Goal: Information Seeking & Learning: Understand process/instructions

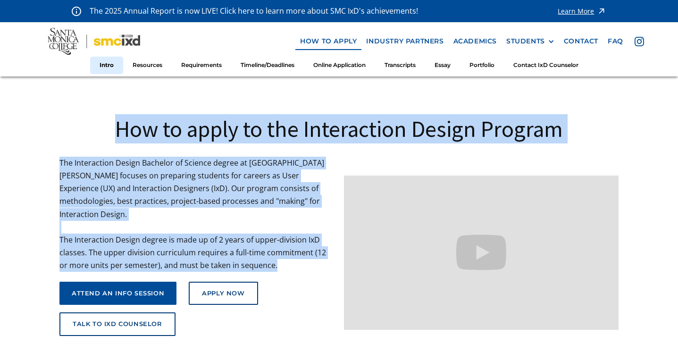
drag, startPoint x: 115, startPoint y: 134, endPoint x: 271, endPoint y: 254, distance: 196.7
click at [271, 254] on div "How to apply to the Interaction Design Program The Interaction Design Bachelor …" at bounding box center [338, 215] width 559 height 278
copy div "How to apply to the Interaction Design Program The Interaction Design Bachelor …"
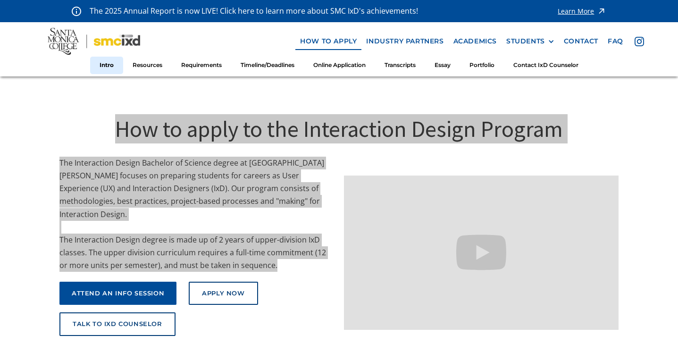
click at [60, 136] on h1 "How to apply to the Interaction Design Program" at bounding box center [338, 128] width 559 height 29
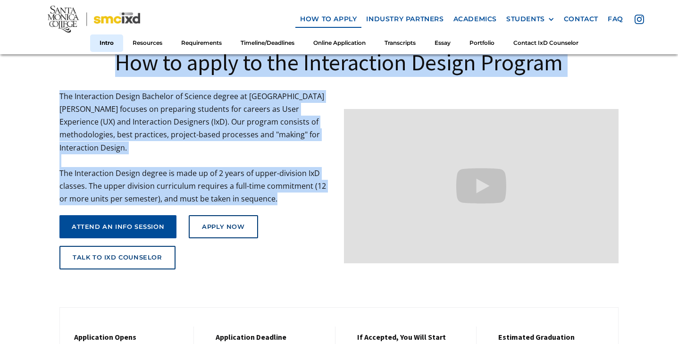
scroll to position [71, 0]
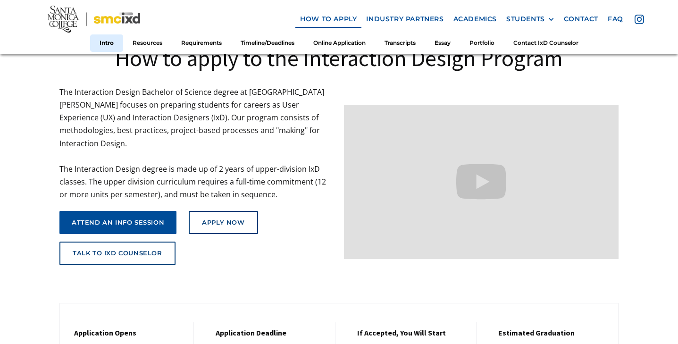
click at [233, 276] on div "How to apply to the Interaction Design Program The Interaction Design Bachelor …" at bounding box center [338, 145] width 559 height 278
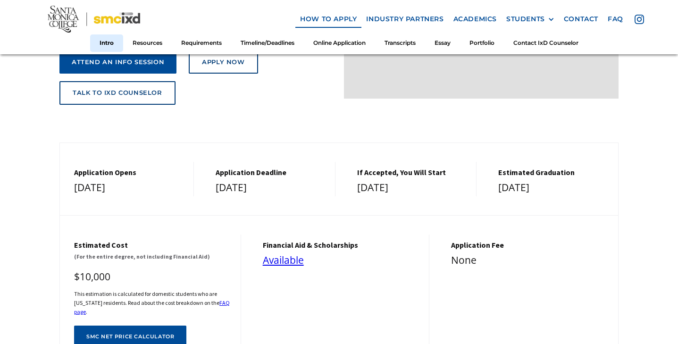
scroll to position [231, 0]
drag, startPoint x: 160, startPoint y: 181, endPoint x: 84, endPoint y: 159, distance: 79.0
click at [84, 162] on div "Application Opens [DATE]" at bounding box center [127, 179] width 134 height 34
click at [76, 162] on div "Application Opens [DATE]" at bounding box center [127, 179] width 134 height 34
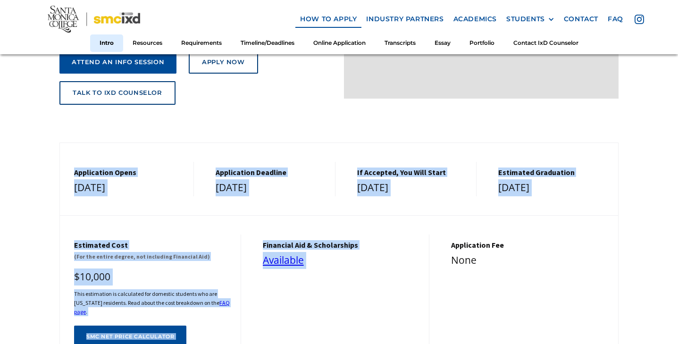
drag, startPoint x: 72, startPoint y: 166, endPoint x: 563, endPoint y: 188, distance: 491.4
click at [563, 188] on div "Application Opens [DATE] Application Deadline [DATE] If Accepted, You Will Star…" at bounding box center [339, 179] width 558 height 34
click at [563, 188] on div "[DATE]" at bounding box center [553, 187] width 110 height 17
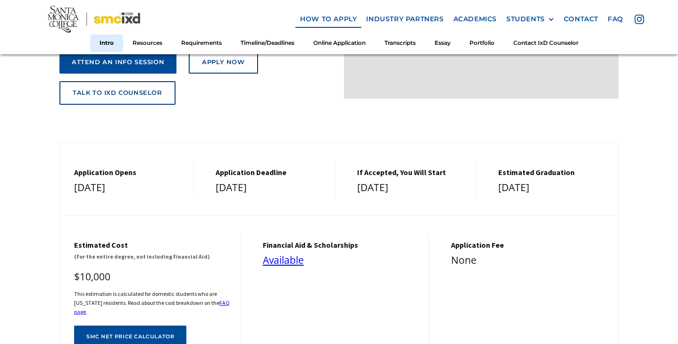
drag, startPoint x: 161, startPoint y: 182, endPoint x: 68, endPoint y: 164, distance: 94.6
click at [68, 164] on div "Application Opens [DATE]" at bounding box center [127, 179] width 134 height 34
copy div "Application Opens [DATE]"
drag, startPoint x: 234, startPoint y: 44, endPoint x: 43, endPoint y: 121, distance: 206.3
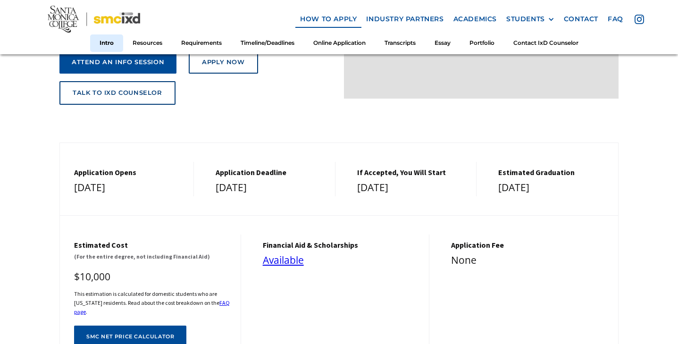
click at [277, 188] on div "[DATE]" at bounding box center [270, 187] width 110 height 17
drag, startPoint x: 282, startPoint y: 185, endPoint x: 208, endPoint y: 161, distance: 77.2
click at [208, 162] on div "Application Deadline [DATE]" at bounding box center [268, 179] width 134 height 34
copy div "Application Deadline [DATE]"
click at [439, 215] on div "Estimated cost (For the entire degree, not including Financial Aid) $10,000 Thi…" at bounding box center [339, 281] width 558 height 133
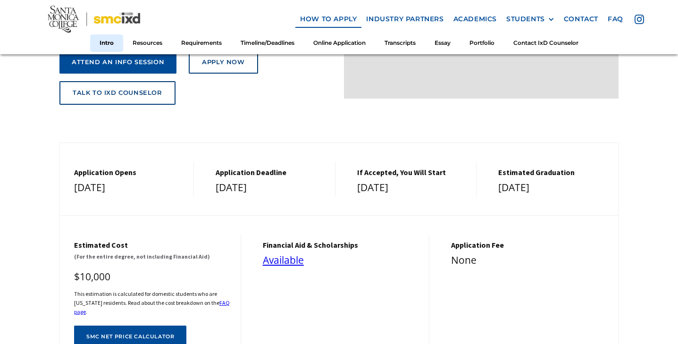
drag, startPoint x: 422, startPoint y: 186, endPoint x: 345, endPoint y: 157, distance: 81.8
click at [345, 162] on div "If Accepted, You Will Start [DATE]" at bounding box center [410, 179] width 134 height 34
copy div "If Accepted, You Will Start [DATE]"
click at [573, 226] on div "Estimated cost (For the entire degree, not including Financial Aid) $10,000 Thi…" at bounding box center [339, 281] width 558 height 133
drag, startPoint x: 548, startPoint y: 180, endPoint x: 489, endPoint y: 161, distance: 62.9
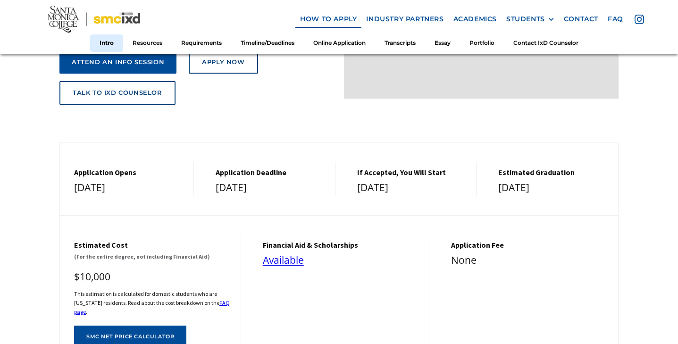
click at [489, 162] on div "estimated graduation [DATE]" at bounding box center [551, 179] width 134 height 34
copy div "estimated graduation [DATE]"
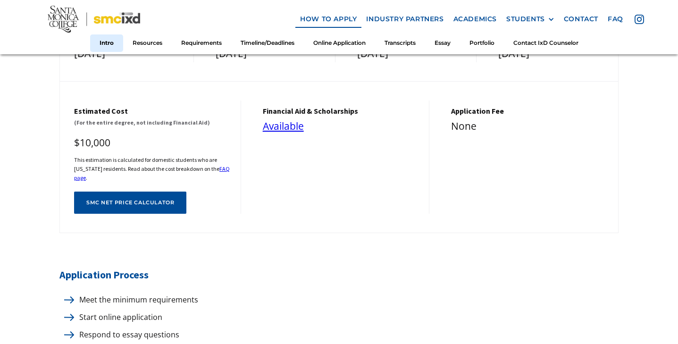
scroll to position [363, 0]
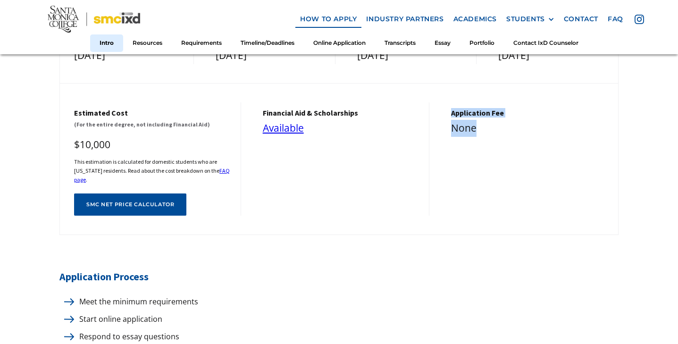
drag, startPoint x: 488, startPoint y: 127, endPoint x: 445, endPoint y: 104, distance: 48.7
click at [445, 104] on div "Application Fee None" at bounding box center [527, 159] width 181 height 114
copy div "Application Fee None"
click at [315, 148] on div "financial aid & Scholarships Available" at bounding box center [339, 159] width 181 height 114
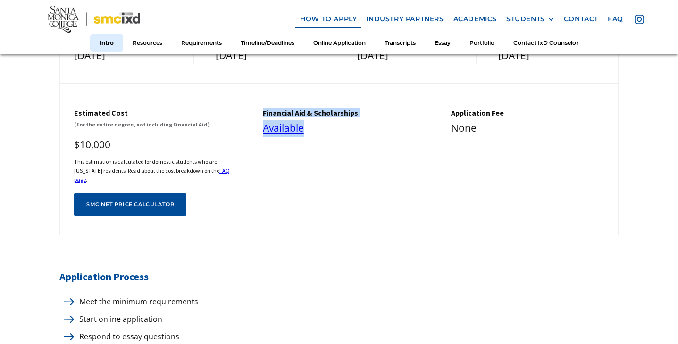
drag, startPoint x: 311, startPoint y: 119, endPoint x: 255, endPoint y: 102, distance: 59.1
click at [255, 102] on div "financial aid & Scholarships Available" at bounding box center [339, 159] width 181 height 114
copy div "financial aid & Scholarships Available"
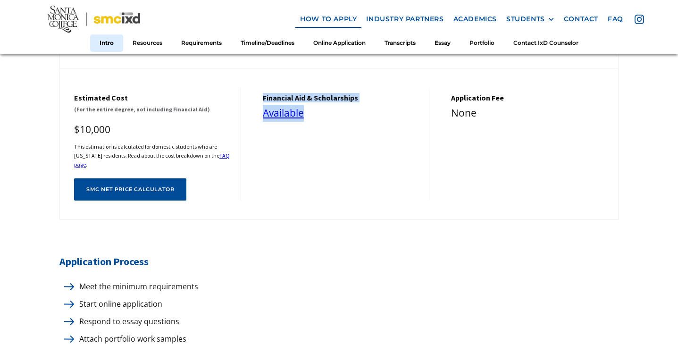
scroll to position [378, 0]
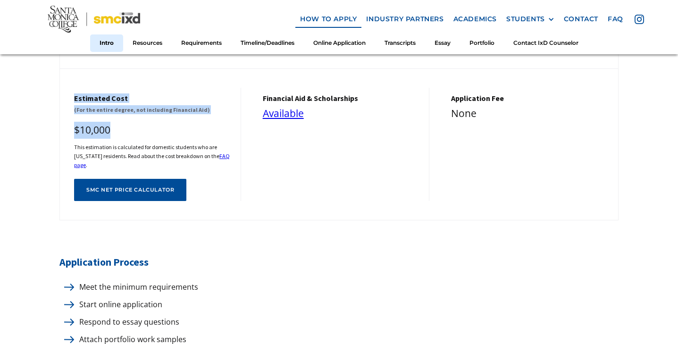
drag, startPoint x: 121, startPoint y: 129, endPoint x: 67, endPoint y: 89, distance: 66.8
click at [67, 90] on div "Estimated cost (For the entire degree, not including Financial Aid) $10,000 Thi…" at bounding box center [150, 145] width 181 height 114
copy div "Estimated cost (For the entire degree, not including Financial Aid) $10,000"
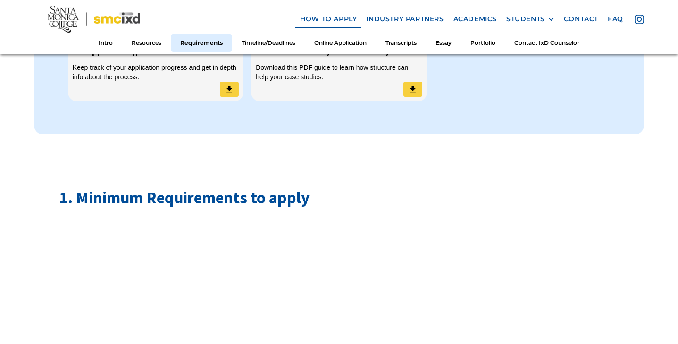
scroll to position [883, 0]
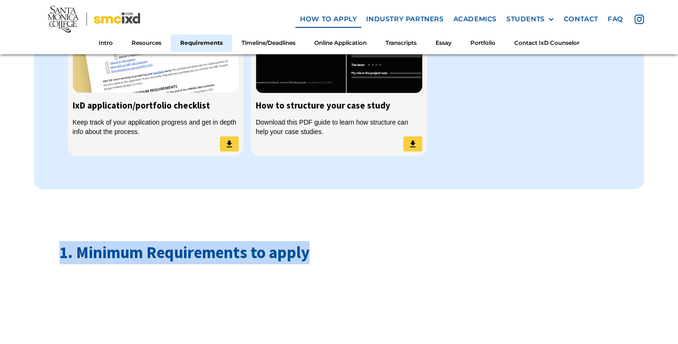
drag, startPoint x: 317, startPoint y: 157, endPoint x: 61, endPoint y: 156, distance: 256.5
click at [61, 241] on h2 "1. Minimum Requirements to apply" at bounding box center [338, 252] width 559 height 23
copy h2 "1. Minimum Requirements to apply"
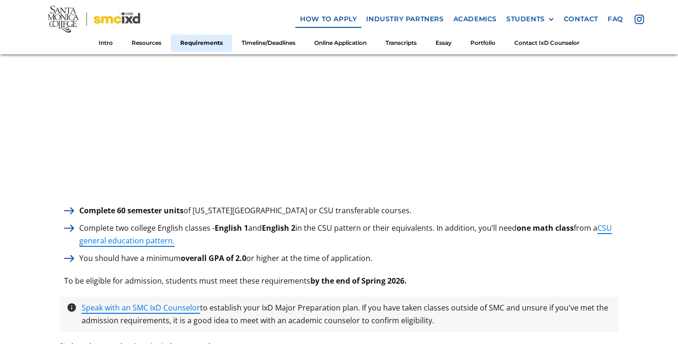
scroll to position [1266, 0]
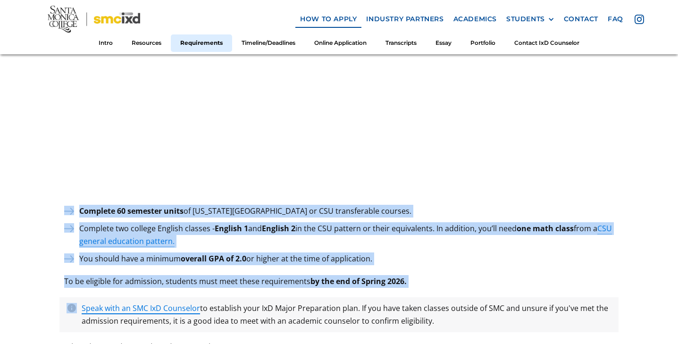
drag, startPoint x: 61, startPoint y: 112, endPoint x: 409, endPoint y: 190, distance: 356.6
click at [410, 190] on div "1. Minimum Requirements to apply Complete 60 semester units of [US_STATE][GEOGR…" at bounding box center [338, 97] width 559 height 582
copy div "Complete 60 semester units of [US_STATE][GEOGRAPHIC_DATA] or CSU transferable c…"
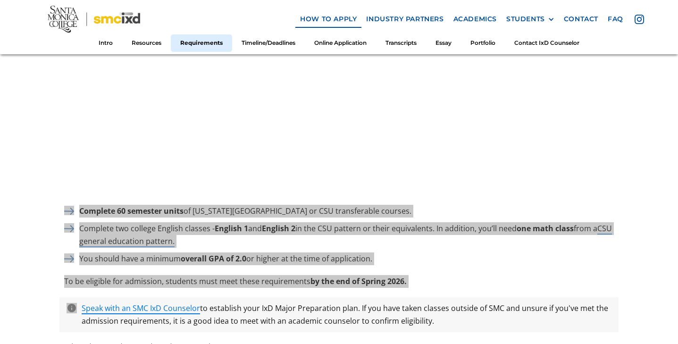
click at [64, 255] on img at bounding box center [69, 258] width 10 height 7
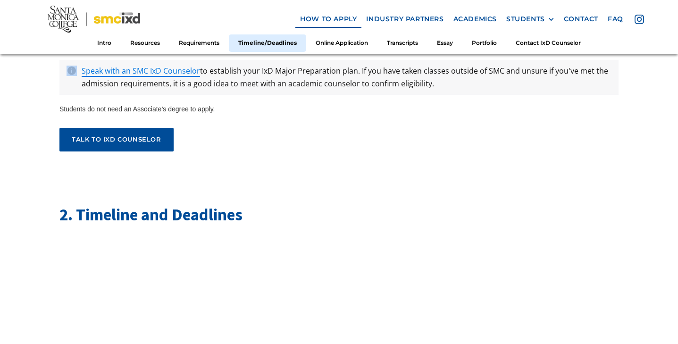
scroll to position [1505, 0]
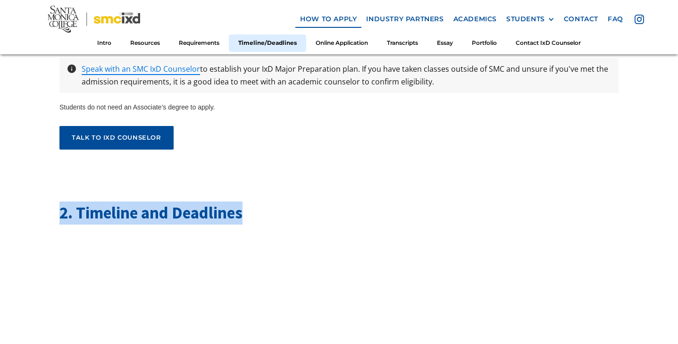
drag, startPoint x: 248, startPoint y: 117, endPoint x: 42, endPoint y: 119, distance: 205.6
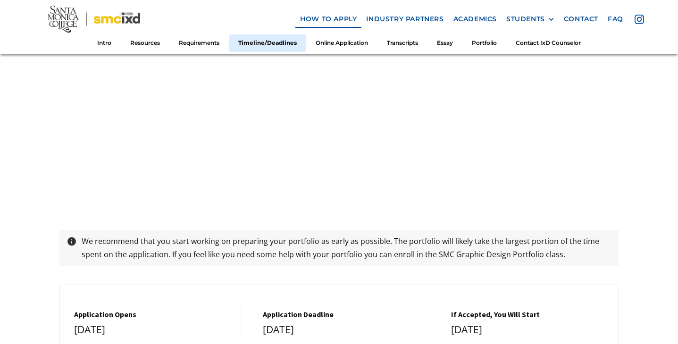
scroll to position [1856, 0]
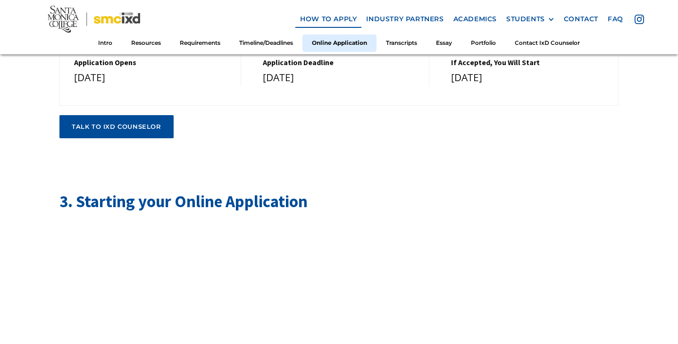
scroll to position [2074, 0]
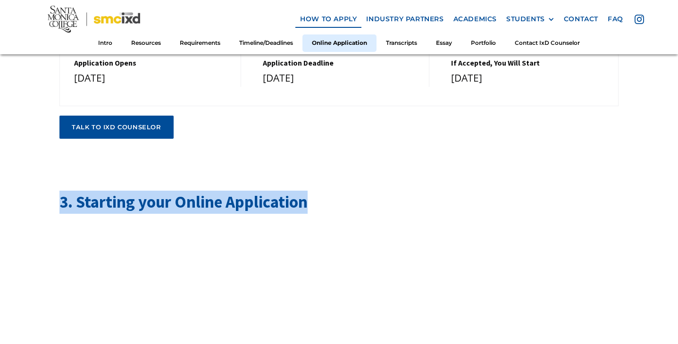
drag, startPoint x: 320, startPoint y: 104, endPoint x: 51, endPoint y: 108, distance: 268.3
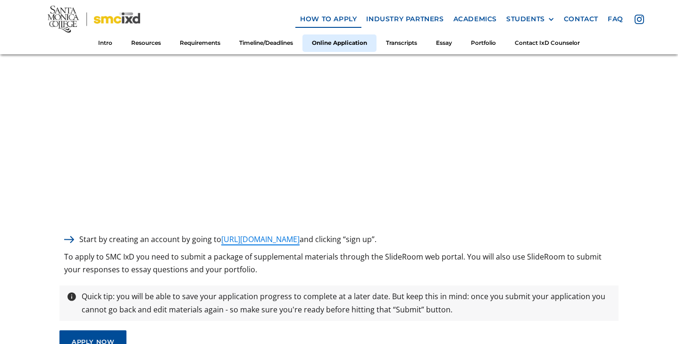
scroll to position [2376, 0]
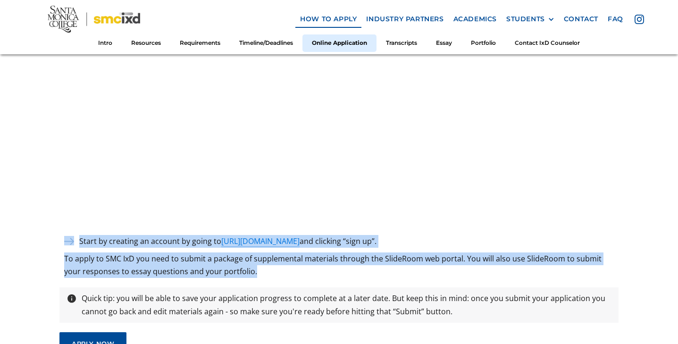
drag, startPoint x: 249, startPoint y: 170, endPoint x: 61, endPoint y: 142, distance: 190.2
click at [61, 235] on div "Start by creating an account by going to [URL][DOMAIN_NAME] and clicking “sign …" at bounding box center [338, 256] width 559 height 43
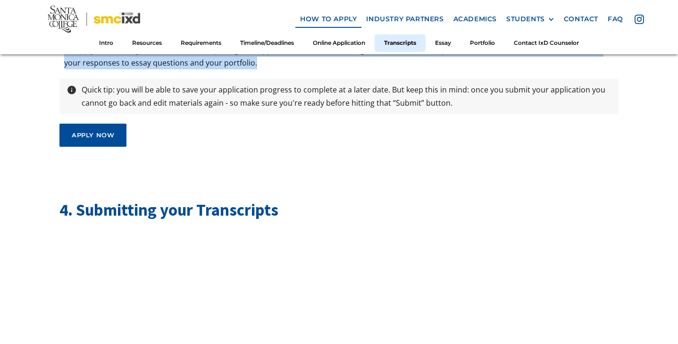
scroll to position [2585, 0]
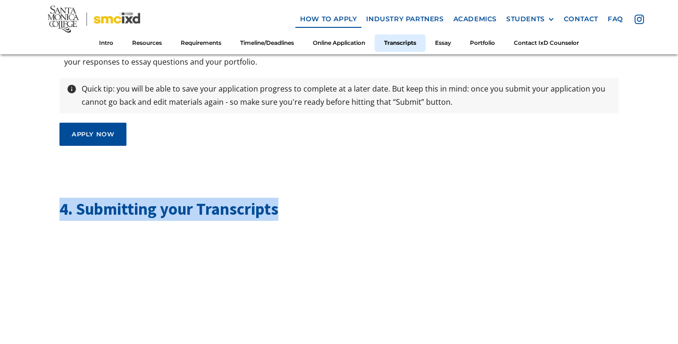
drag, startPoint x: 281, startPoint y: 112, endPoint x: 0, endPoint y: 107, distance: 280.1
click at [0, 107] on div "Contact an IxD Counselor To make sure your credits transfer, set your IxD prepa…" at bounding box center [339, 238] width 678 height 5494
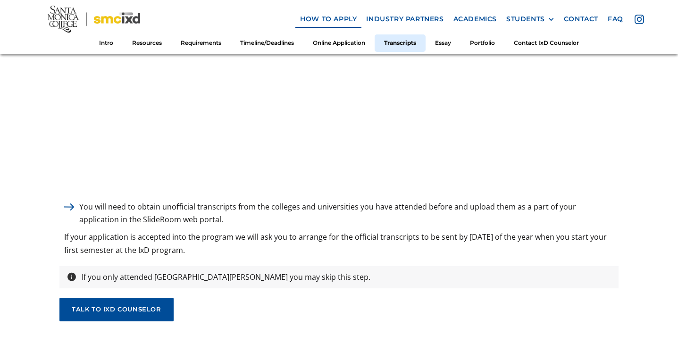
scroll to position [2907, 0]
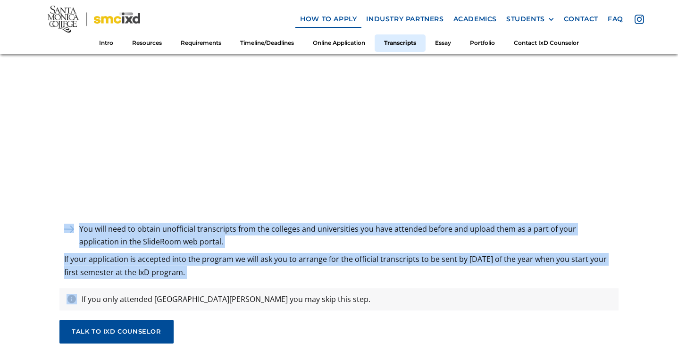
drag, startPoint x: 61, startPoint y: 126, endPoint x: 203, endPoint y: 176, distance: 151.1
click at [204, 223] on div "You will need to obtain unofficial transcripts from the colleges and universiti…" at bounding box center [338, 251] width 559 height 56
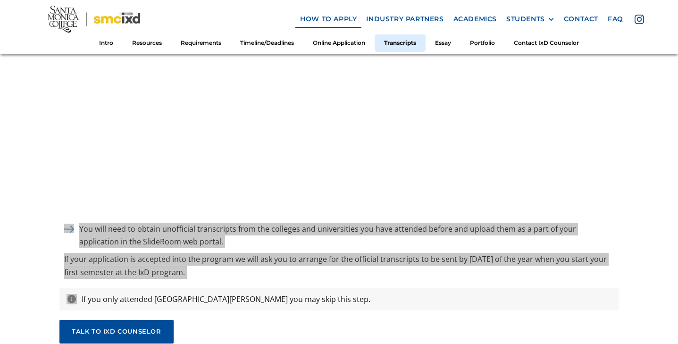
drag, startPoint x: 256, startPoint y: 27, endPoint x: 36, endPoint y: 128, distance: 241.6
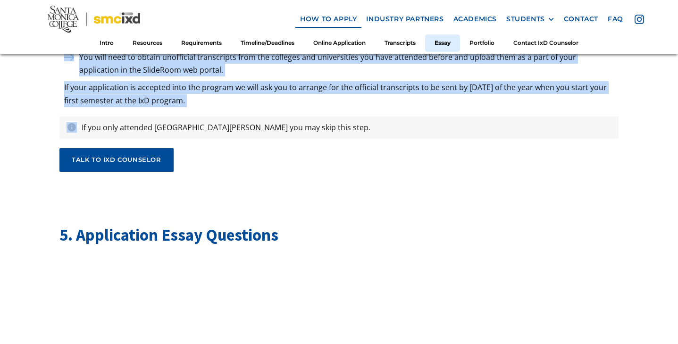
scroll to position [3079, 0]
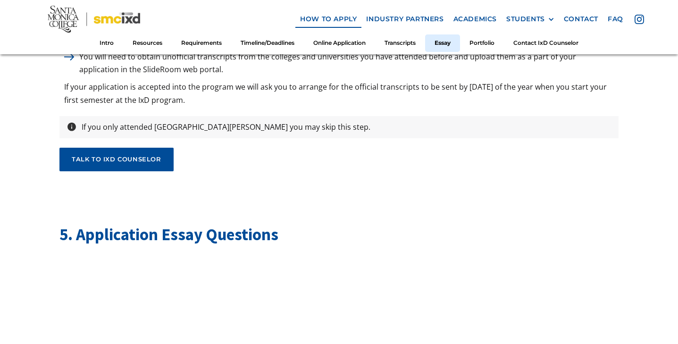
click at [290, 223] on h2 "5. Application Essay Questions" at bounding box center [338, 234] width 559 height 23
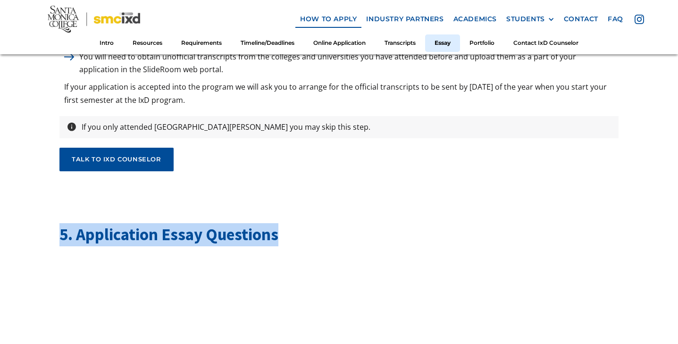
drag, startPoint x: 285, startPoint y: 136, endPoint x: 45, endPoint y: 125, distance: 240.3
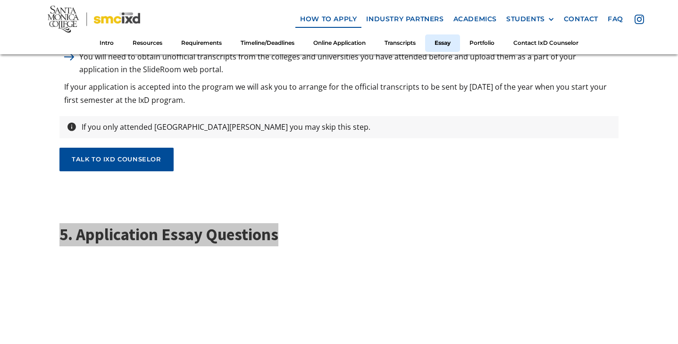
drag, startPoint x: 115, startPoint y: 32, endPoint x: 21, endPoint y: 137, distance: 140.9
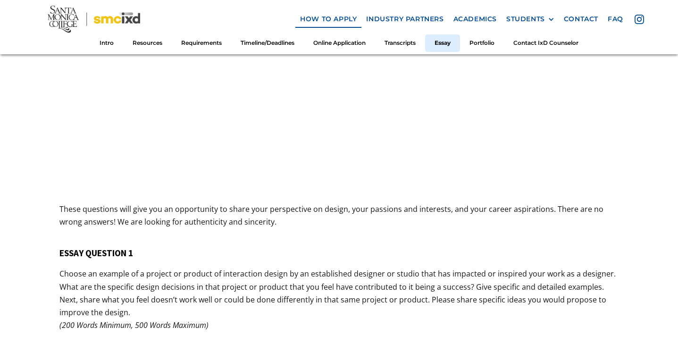
scroll to position [3450, 0]
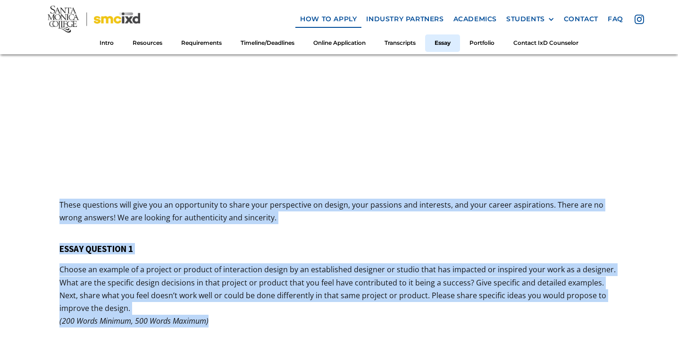
drag, startPoint x: 61, startPoint y: 103, endPoint x: 285, endPoint y: 224, distance: 254.9
click at [285, 224] on div "5. Application Essay Questions These questions will give you an opportunity to …" at bounding box center [338, 152] width 559 height 702
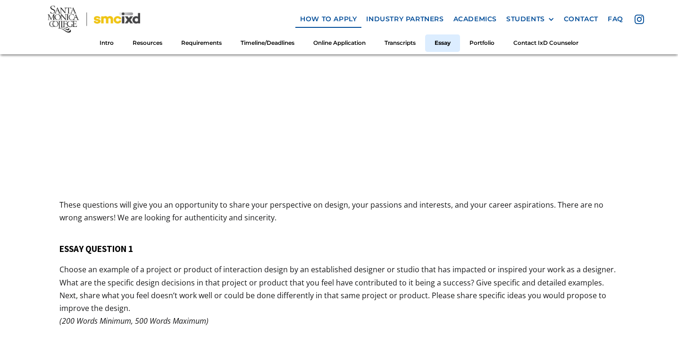
click at [285, 263] on p "Choose an example of a project or product of interaction design by an establish…" at bounding box center [338, 295] width 559 height 64
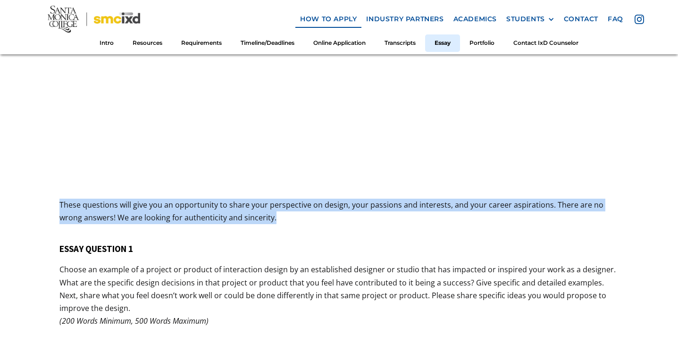
drag, startPoint x: 260, startPoint y: 115, endPoint x: 52, endPoint y: 102, distance: 208.3
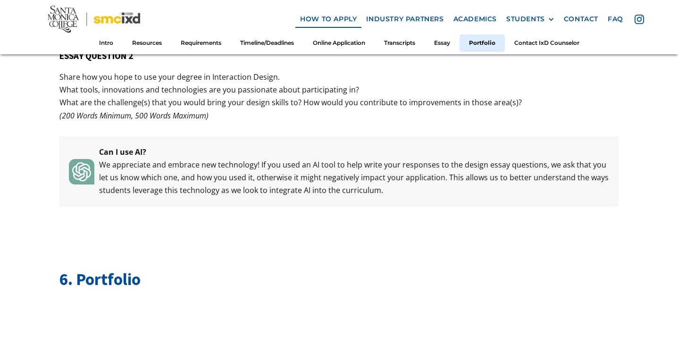
scroll to position [3745, 0]
drag, startPoint x: 146, startPoint y: 179, endPoint x: 47, endPoint y: 173, distance: 99.2
drag, startPoint x: 186, startPoint y: 11, endPoint x: 19, endPoint y: 141, distance: 211.7
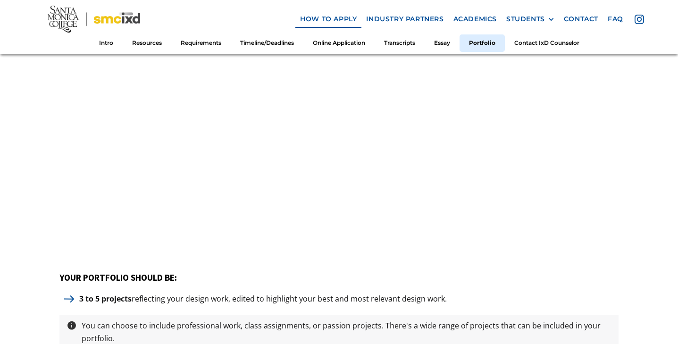
scroll to position [4099, 0]
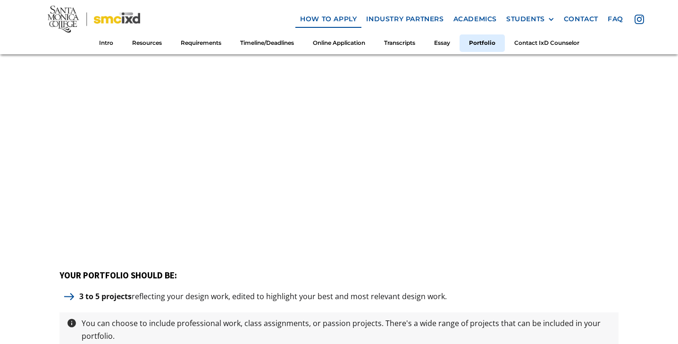
drag, startPoint x: 464, startPoint y: 190, endPoint x: 47, endPoint y: 183, distance: 417.8
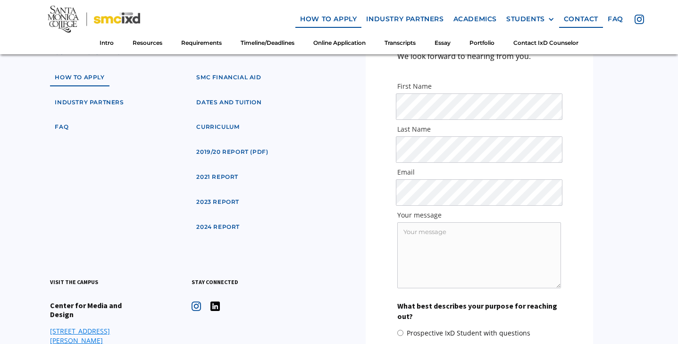
scroll to position [5586, 0]
